Goal: Task Accomplishment & Management: Manage account settings

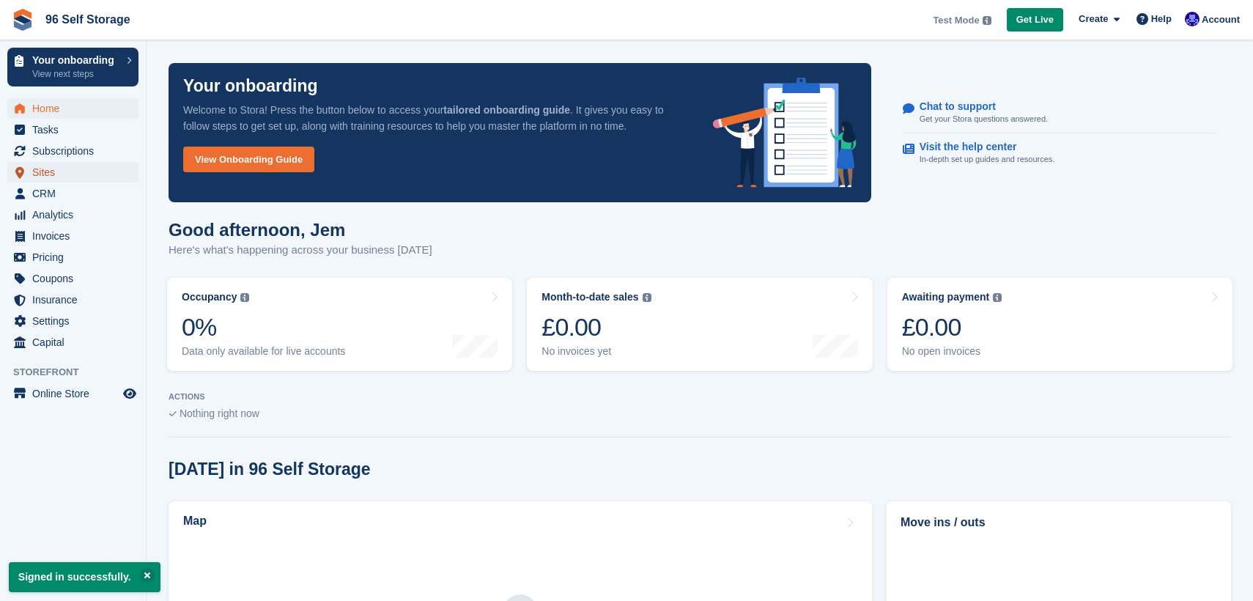
click at [89, 168] on span "Sites" at bounding box center [76, 172] width 88 height 21
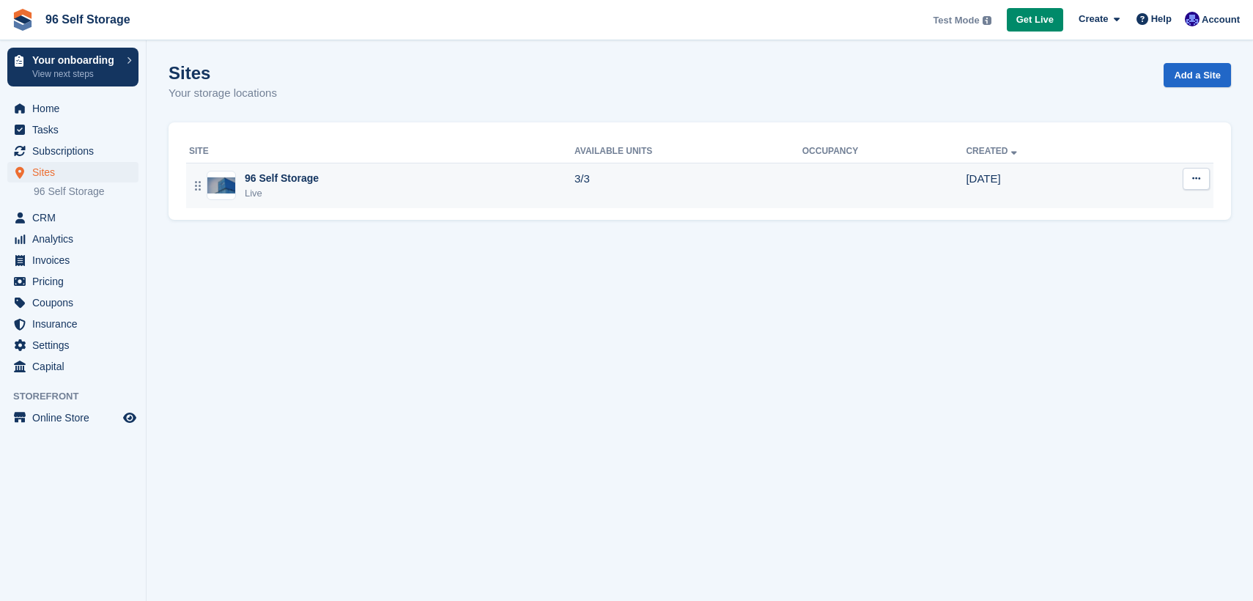
click at [279, 187] on div "Live" at bounding box center [282, 193] width 74 height 15
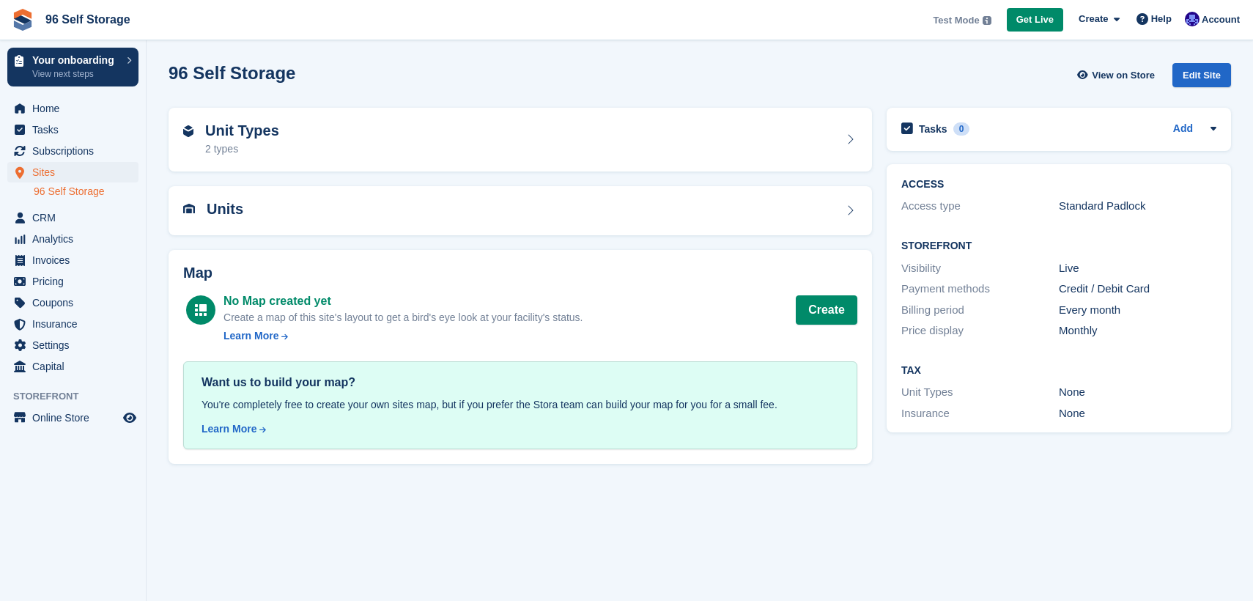
click at [577, 533] on section "96 Self Storage View on Store Edit Site Unit Types 2 types Units Map No Map cre…" at bounding box center [700, 300] width 1106 height 601
click at [1202, 76] on div "Edit Site" at bounding box center [1201, 75] width 59 height 24
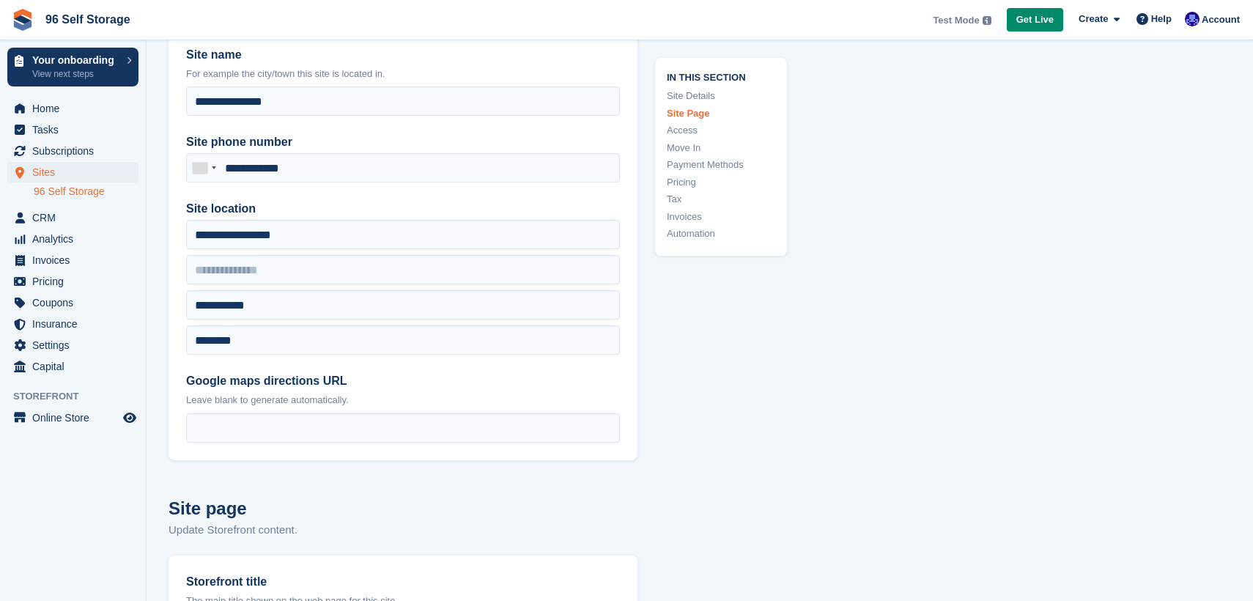
scroll to position [147, 0]
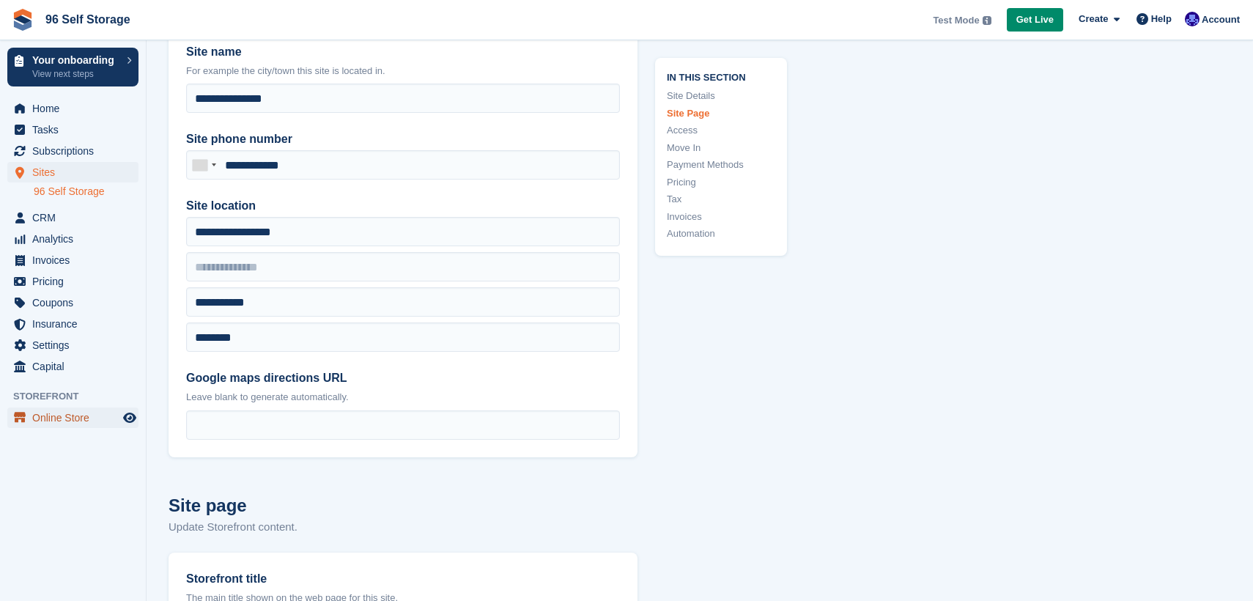
click at [51, 426] on span "Online Store" at bounding box center [76, 417] width 88 height 21
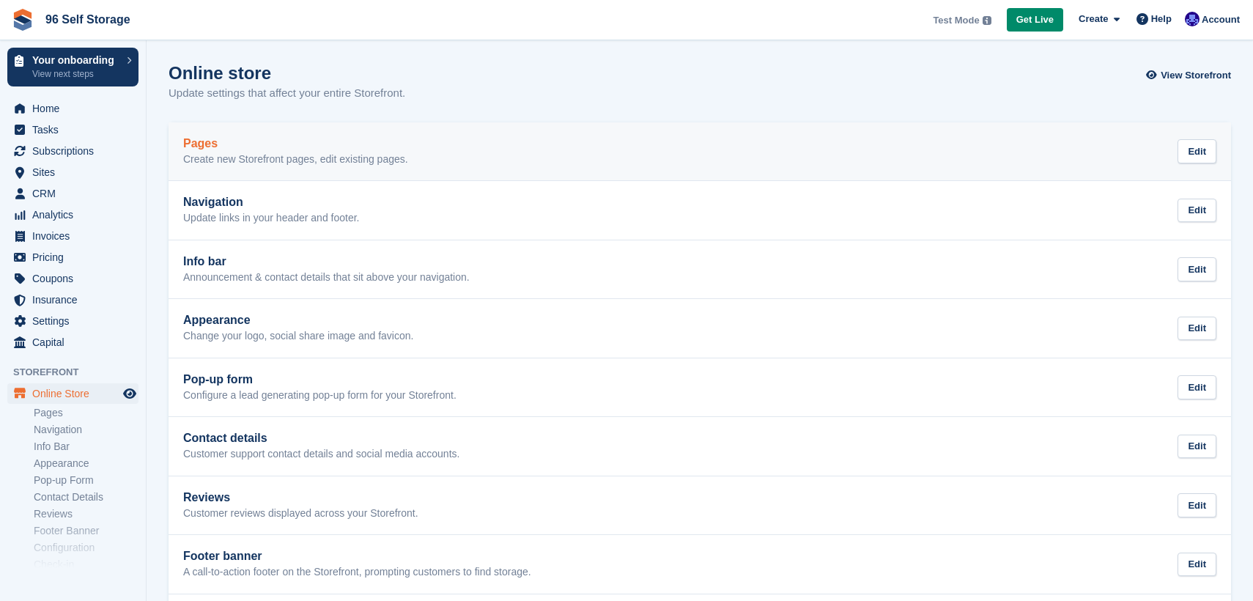
click at [548, 146] on div "Pages Create new Storefront pages, edit existing pages. Edit" at bounding box center [699, 151] width 1033 height 29
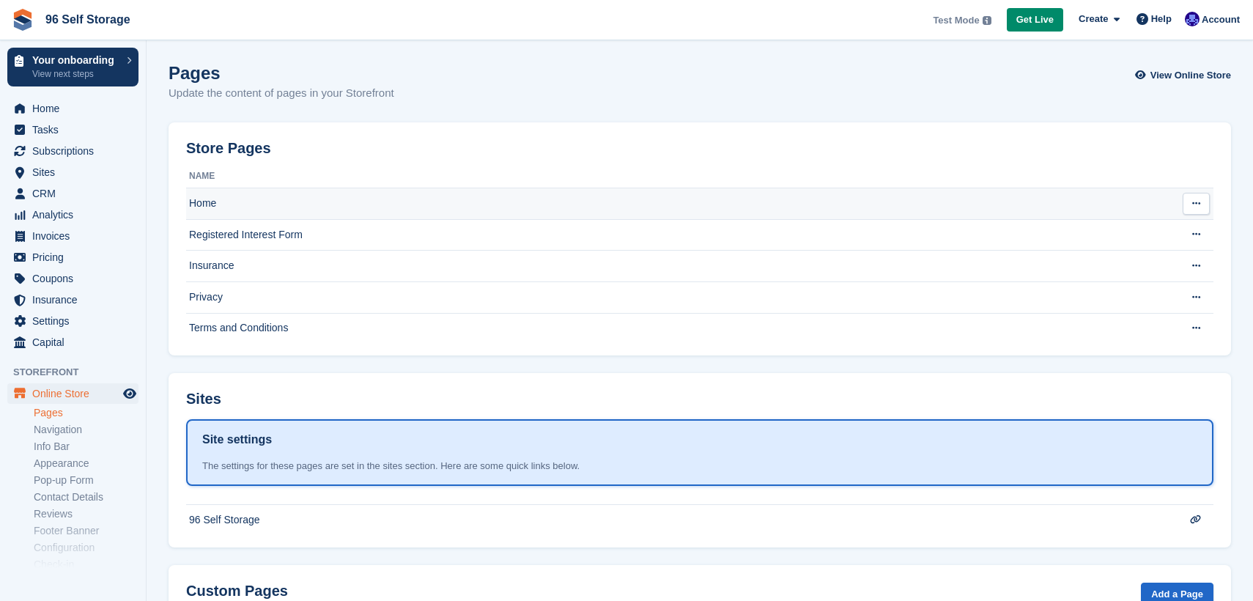
click at [1208, 202] on button at bounding box center [1195, 204] width 27 height 22
click at [1123, 227] on p "Edit page" at bounding box center [1139, 232] width 127 height 19
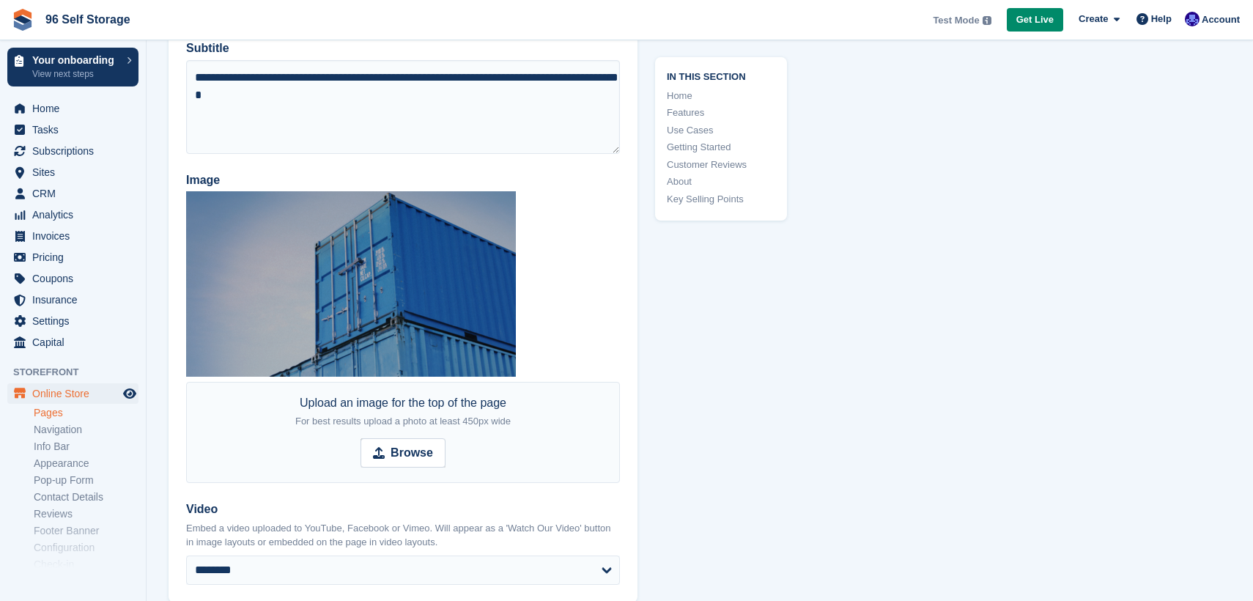
scroll to position [292, 0]
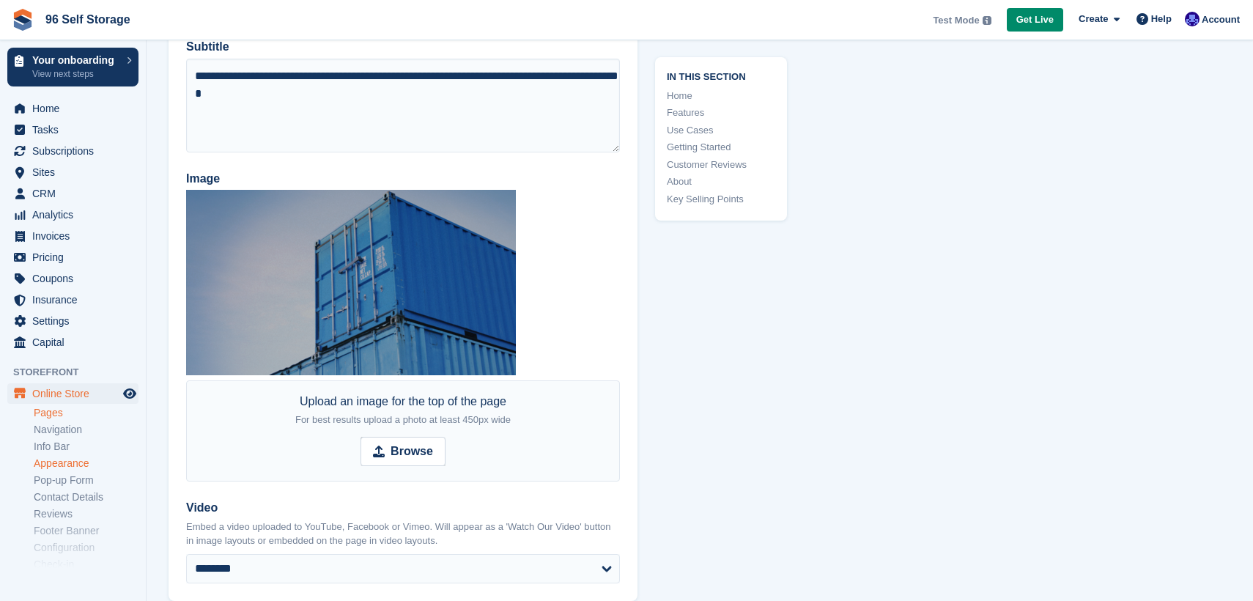
click at [77, 459] on link "Appearance" at bounding box center [86, 463] width 105 height 14
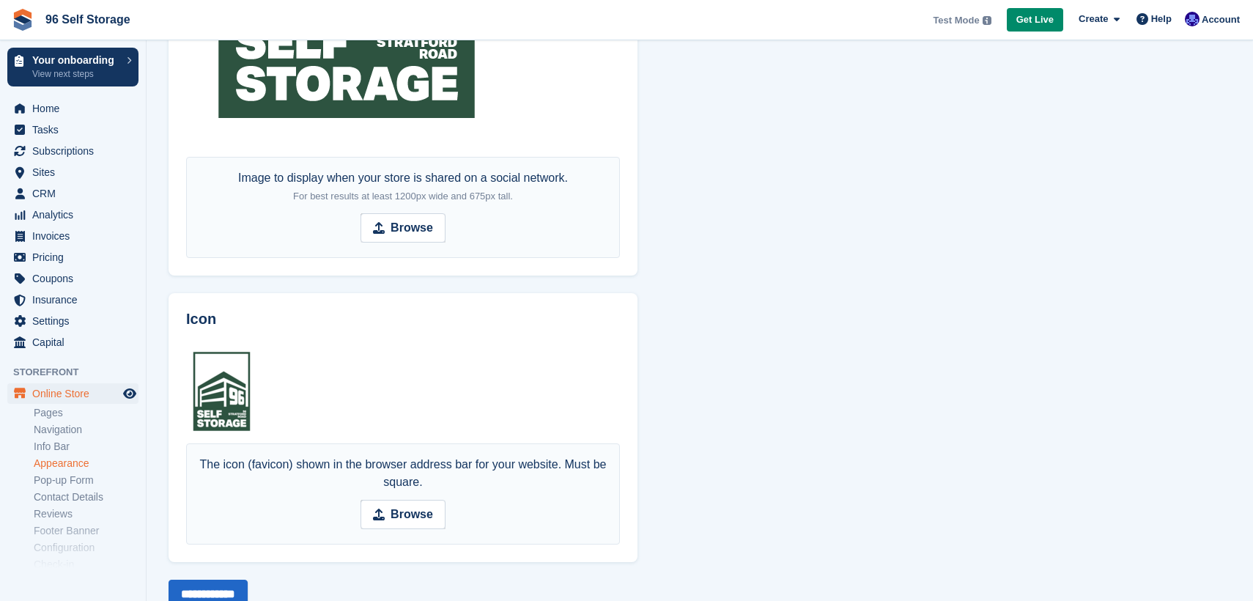
scroll to position [1188, 0]
